Goal: Task Accomplishment & Management: Manage account settings

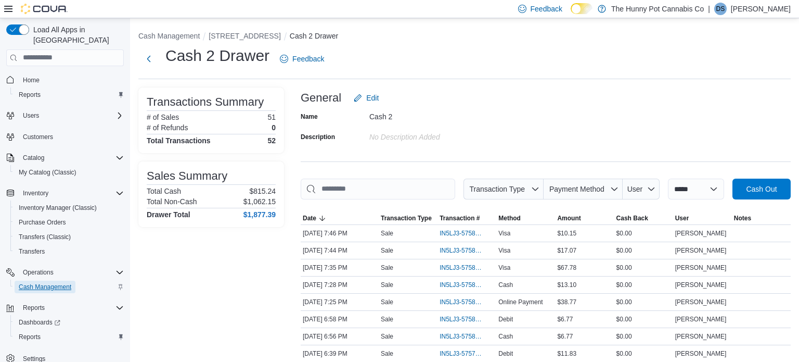
click at [32, 283] on span "Cash Management" at bounding box center [45, 287] width 53 height 8
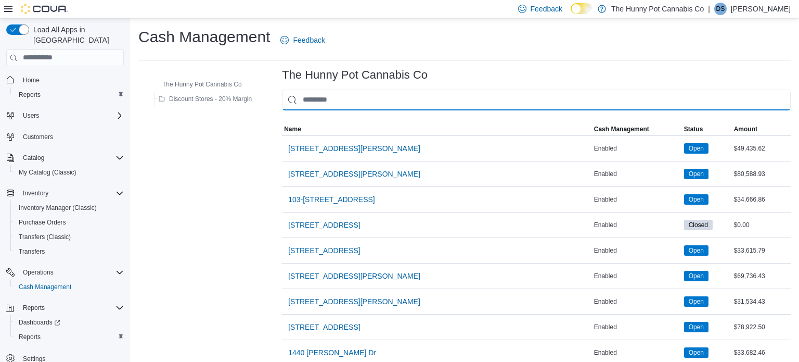
click at [336, 96] on input "This is a search bar. As you type, the results lower in the page will automatic…" at bounding box center [536, 99] width 509 height 21
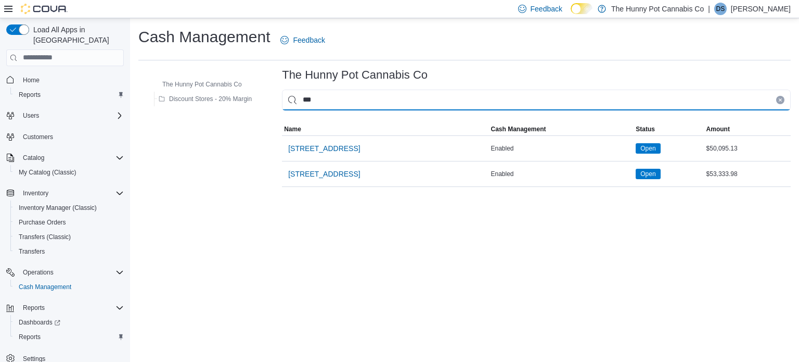
type input "****"
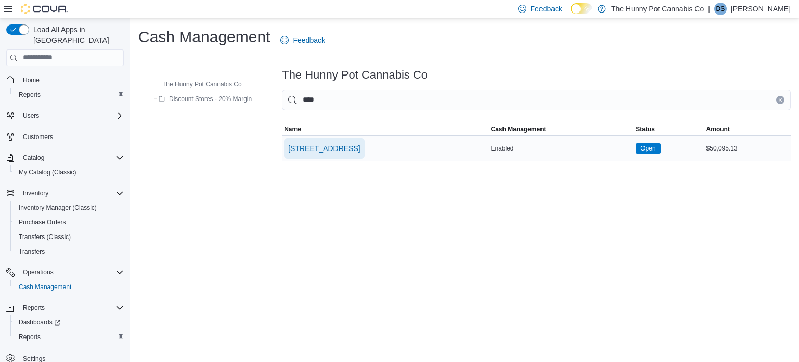
click at [313, 148] on span "[STREET_ADDRESS]" at bounding box center [324, 148] width 72 height 10
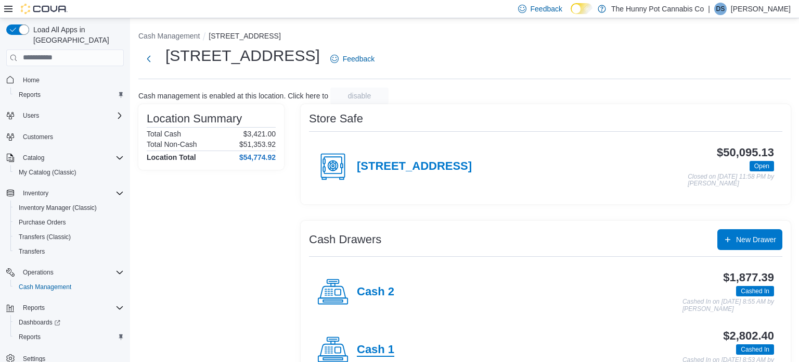
click at [390, 352] on h4 "Cash 1" at bounding box center [375, 350] width 37 height 14
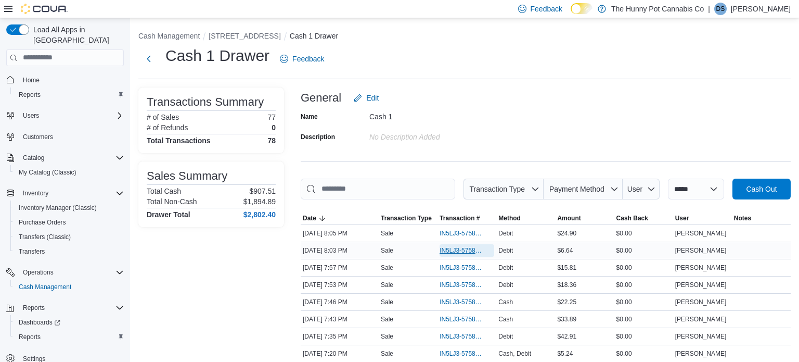
click at [467, 247] on span "IN5LJ3-5758692" at bounding box center [462, 250] width 44 height 8
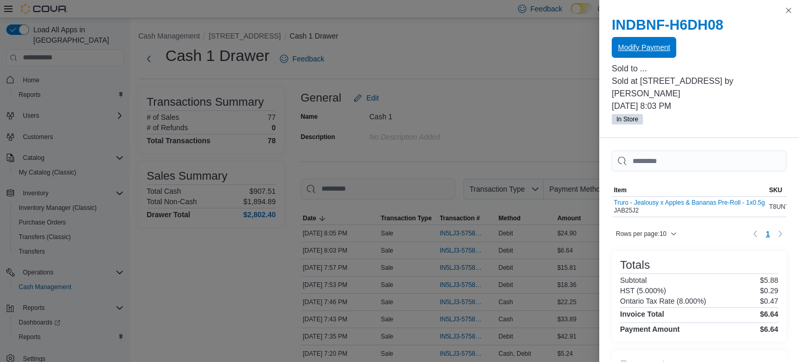
click at [658, 49] on span "Modify Payment" at bounding box center [644, 47] width 52 height 10
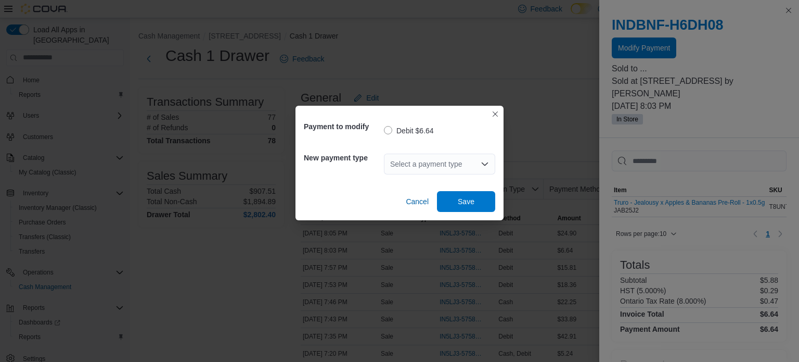
click at [482, 171] on div "Select a payment type" at bounding box center [439, 163] width 111 height 21
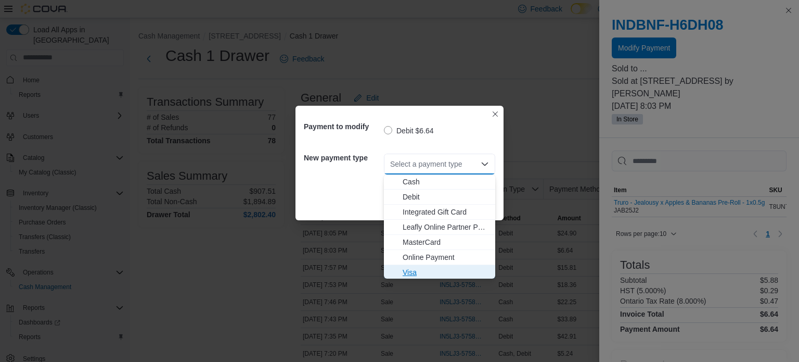
click at [411, 276] on span "Visa" at bounding box center [446, 272] width 86 height 10
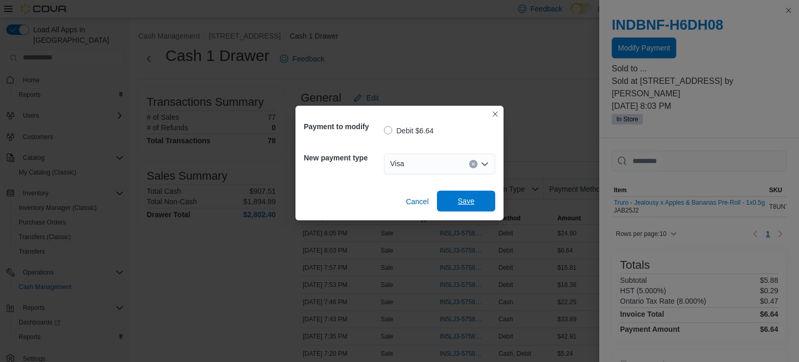
click at [460, 204] on span "Save" at bounding box center [466, 201] width 17 height 10
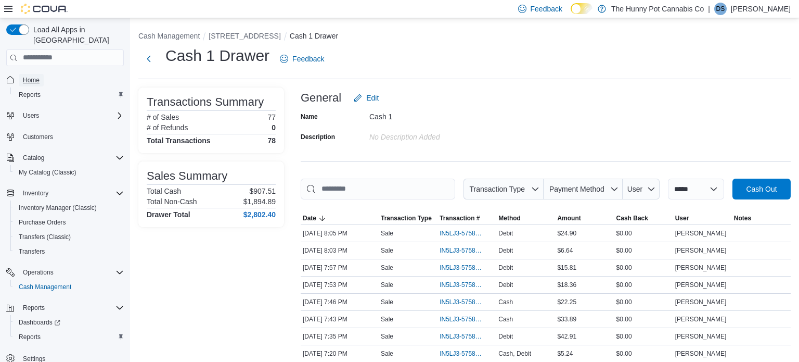
click at [36, 76] on span "Home" at bounding box center [31, 80] width 17 height 8
